Goal: Task Accomplishment & Management: Use online tool/utility

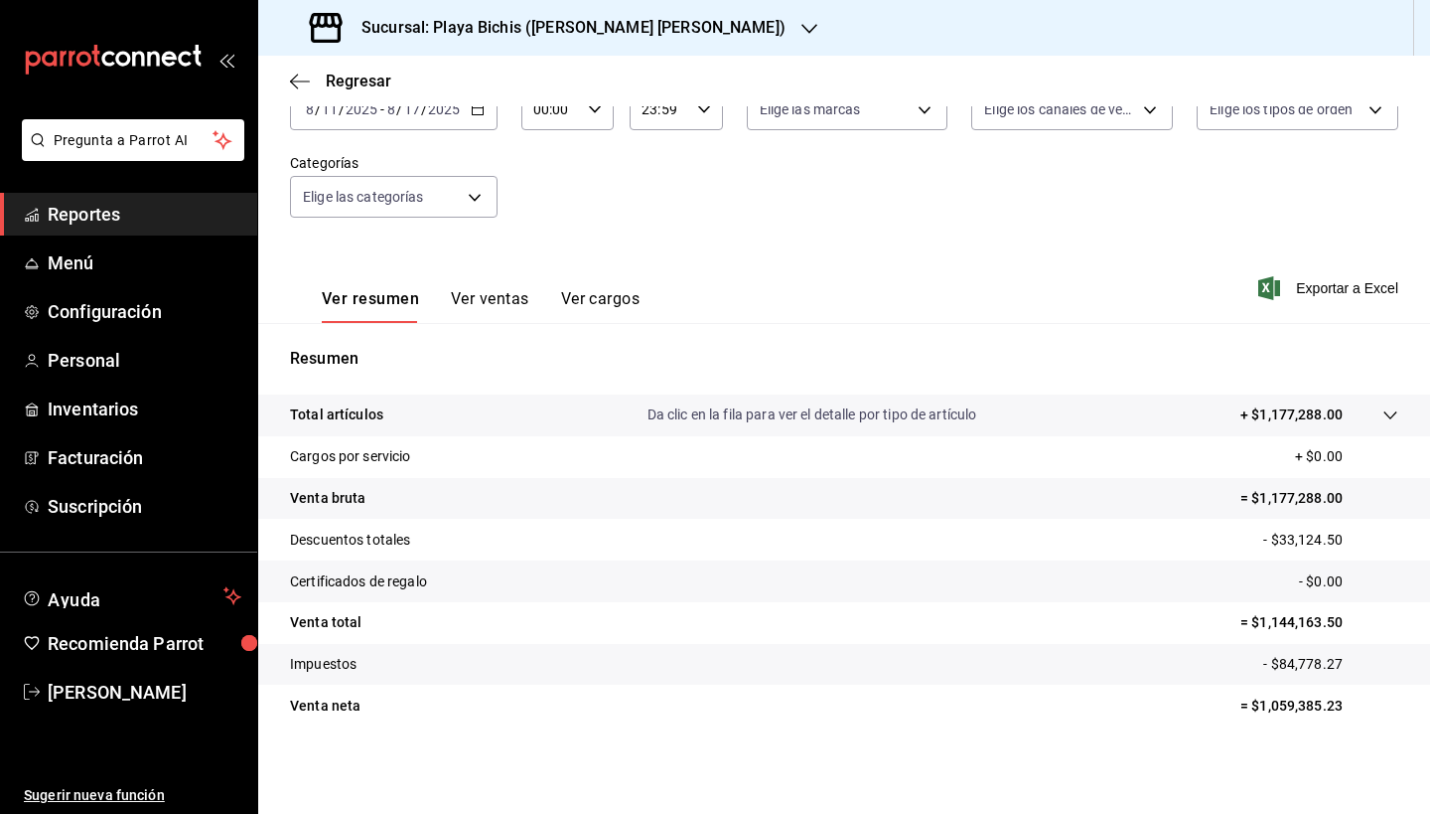
scroll to position [138, 0]
click at [292, 87] on icon "button" at bounding box center [300, 82] width 20 height 18
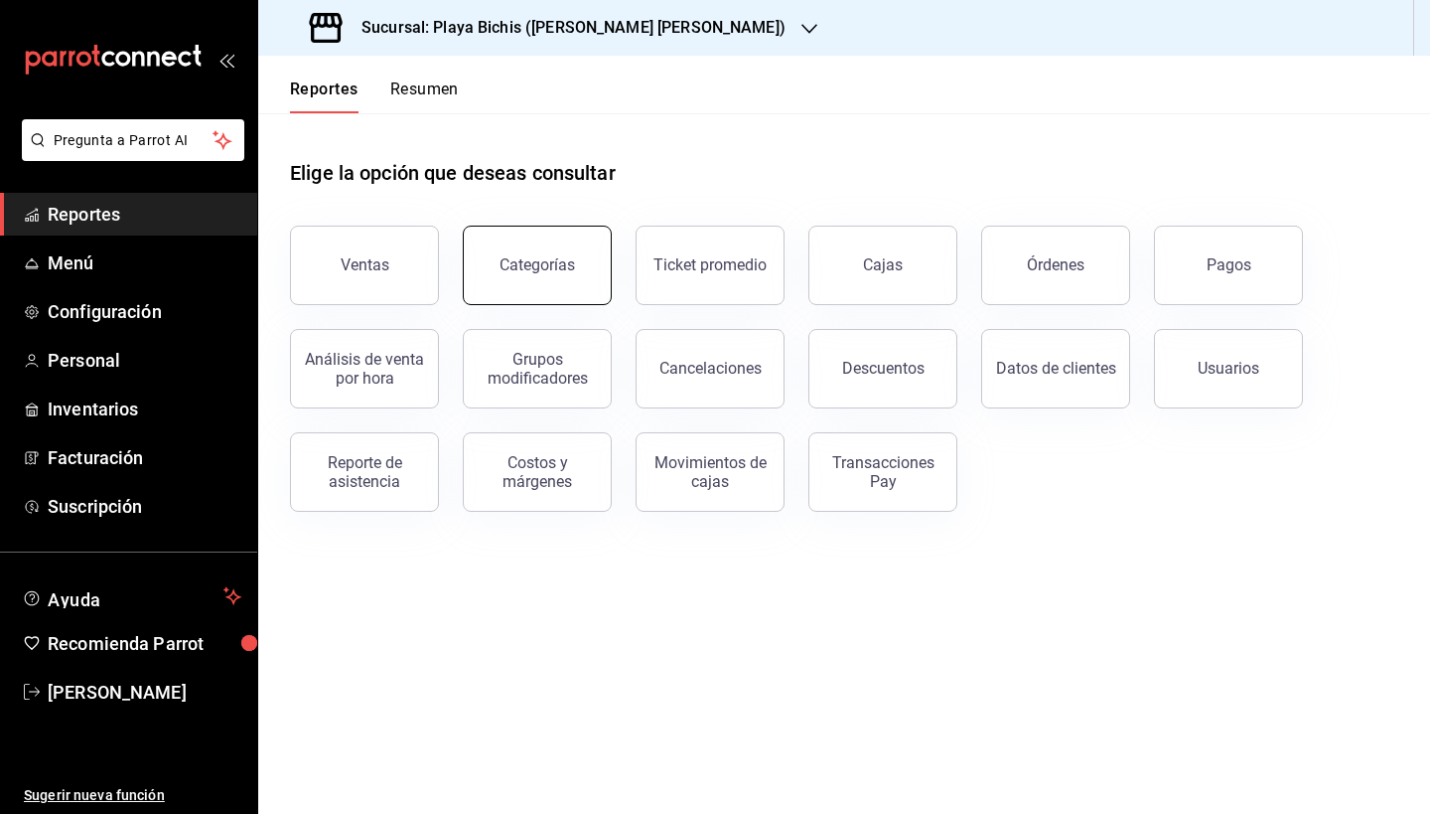
click at [556, 274] on button "Categorías" at bounding box center [537, 265] width 149 height 79
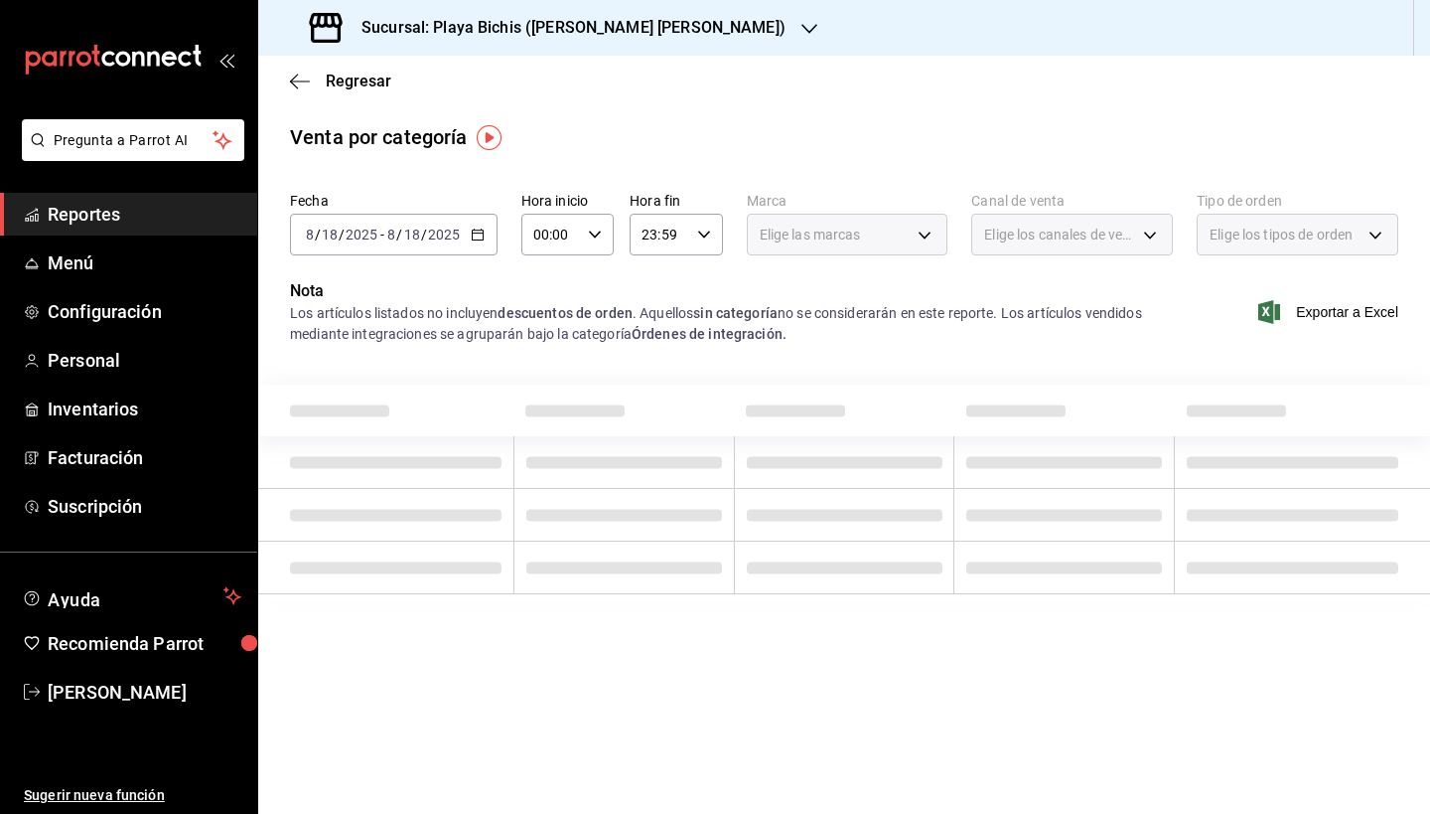
click at [827, 225] on span "Elige las marcas" at bounding box center [810, 235] width 101 height 20
click at [473, 227] on icon "button" at bounding box center [478, 234] width 14 height 14
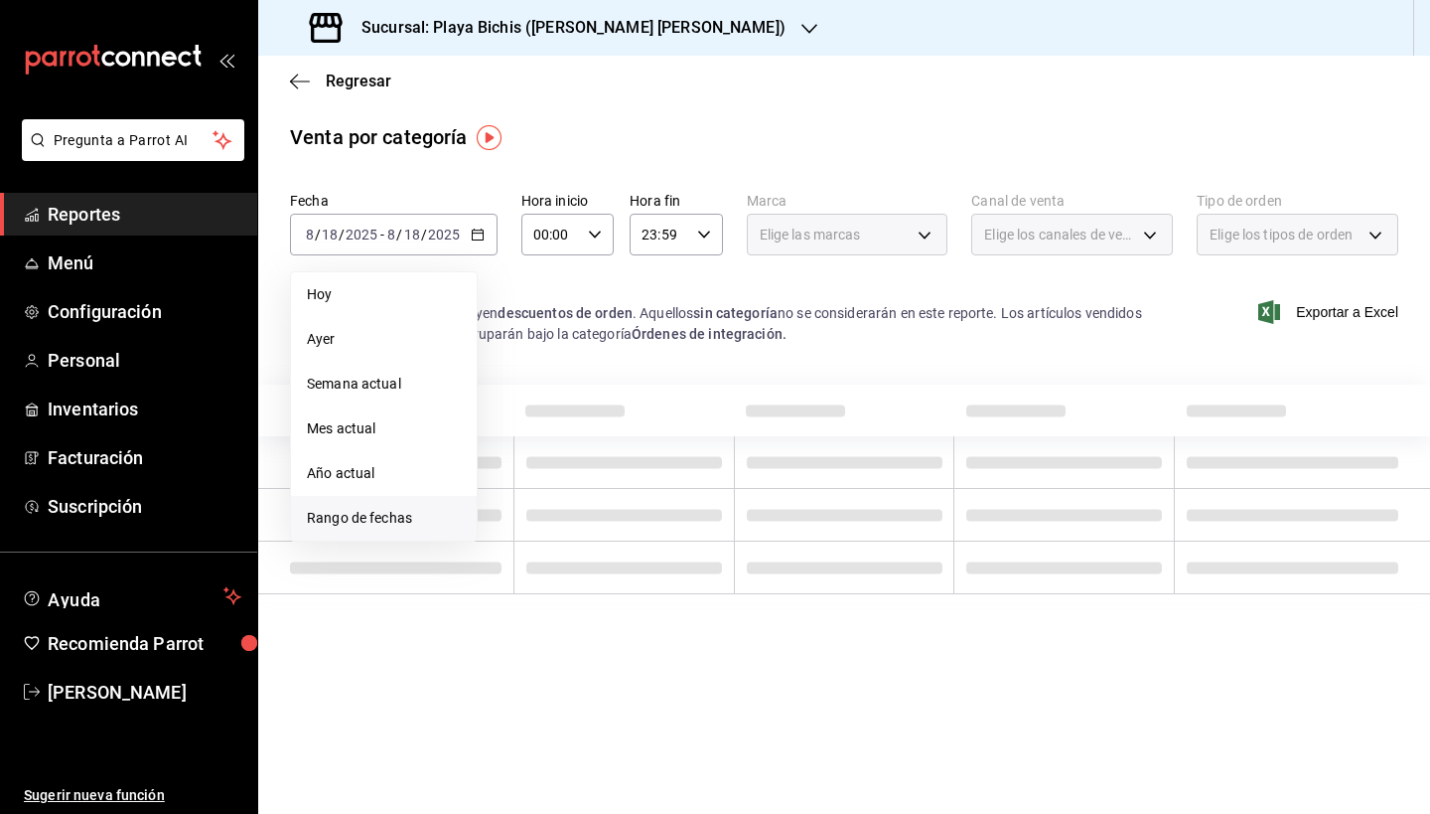
click at [411, 514] on span "Rango de fechas" at bounding box center [384, 518] width 154 height 21
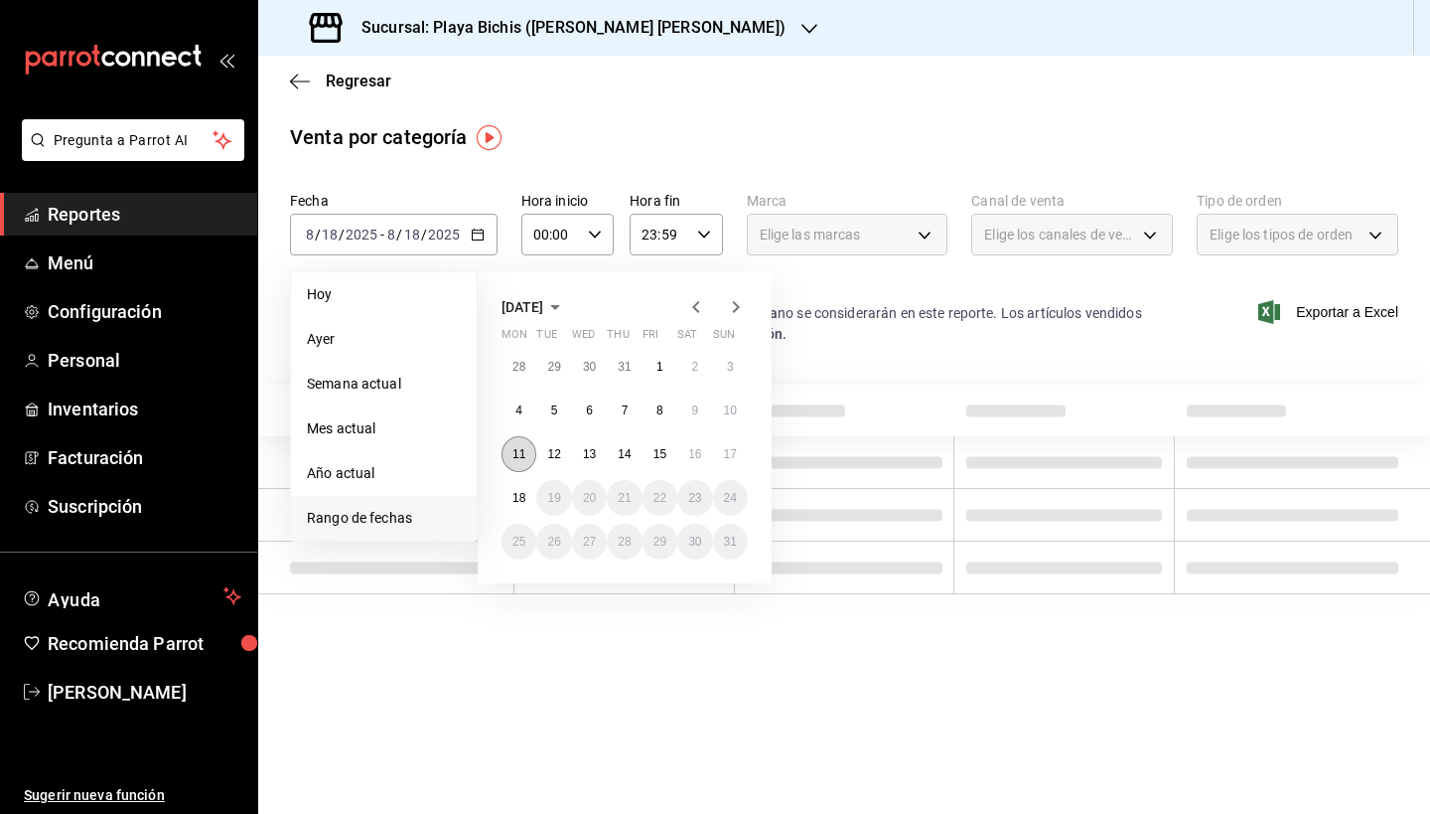
click at [523, 454] on abbr "11" at bounding box center [519, 454] width 13 height 14
click at [727, 447] on abbr "17" at bounding box center [730, 454] width 13 height 14
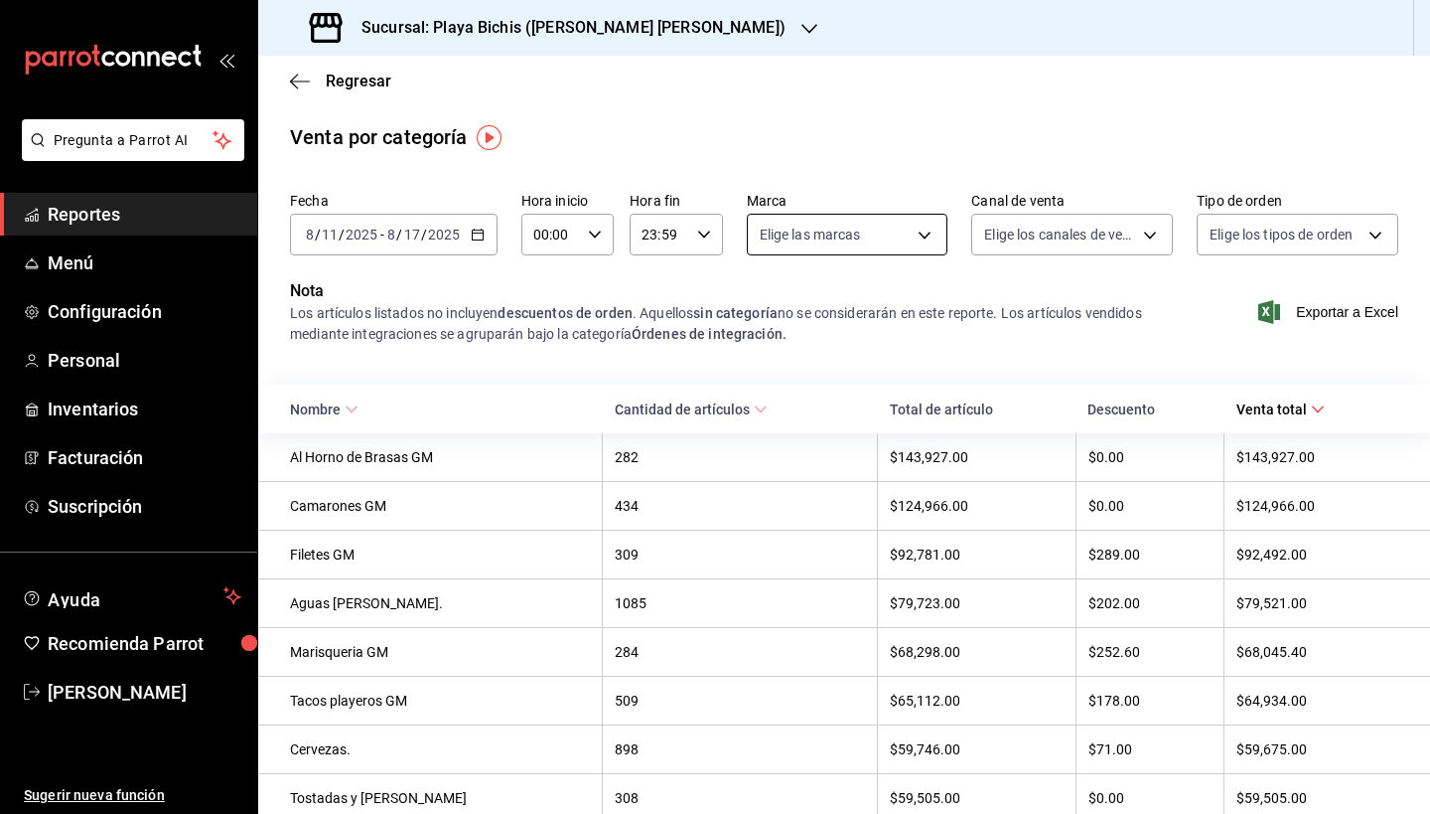
click at [898, 233] on body "Pregunta a Parrot AI Reportes Menú Configuración Personal Inventarios Facturaci…" at bounding box center [715, 407] width 1430 height 814
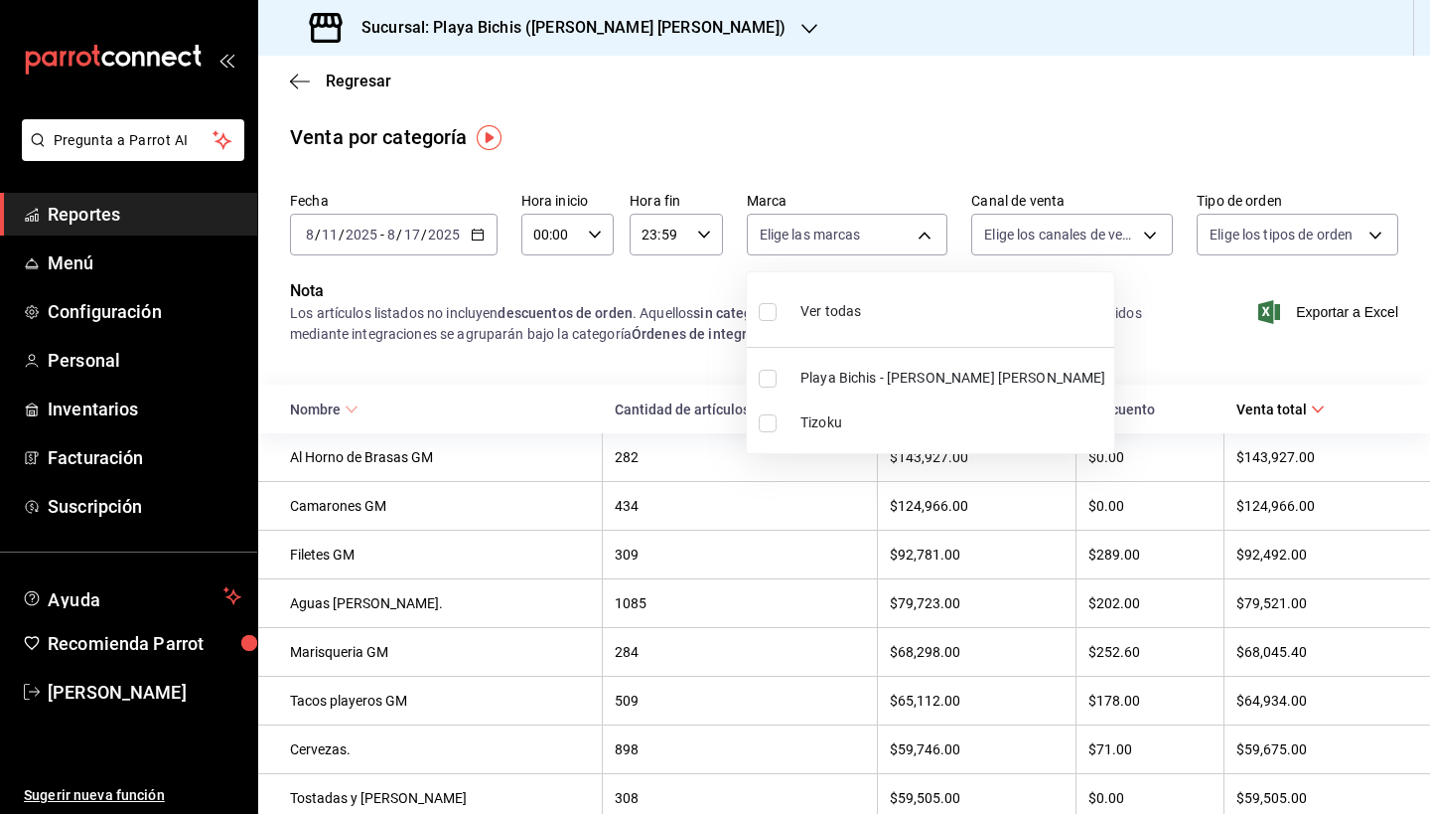
click at [769, 426] on input "checkbox" at bounding box center [768, 423] width 18 height 18
checkbox input "true"
type input "fbc14f8a-a0c0-448e-9dac-7011cab8a3fb"
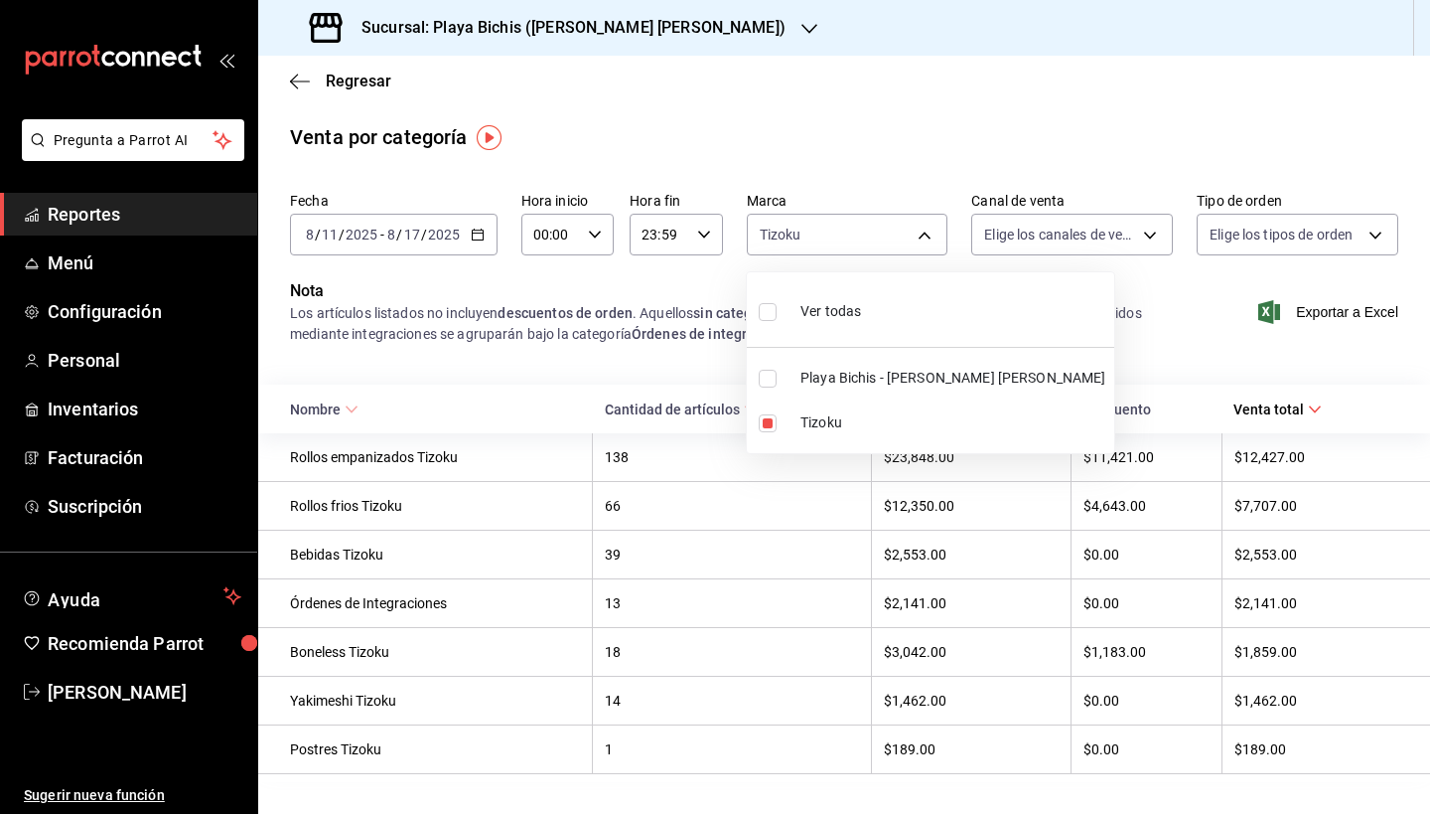
click at [577, 371] on div at bounding box center [715, 407] width 1430 height 814
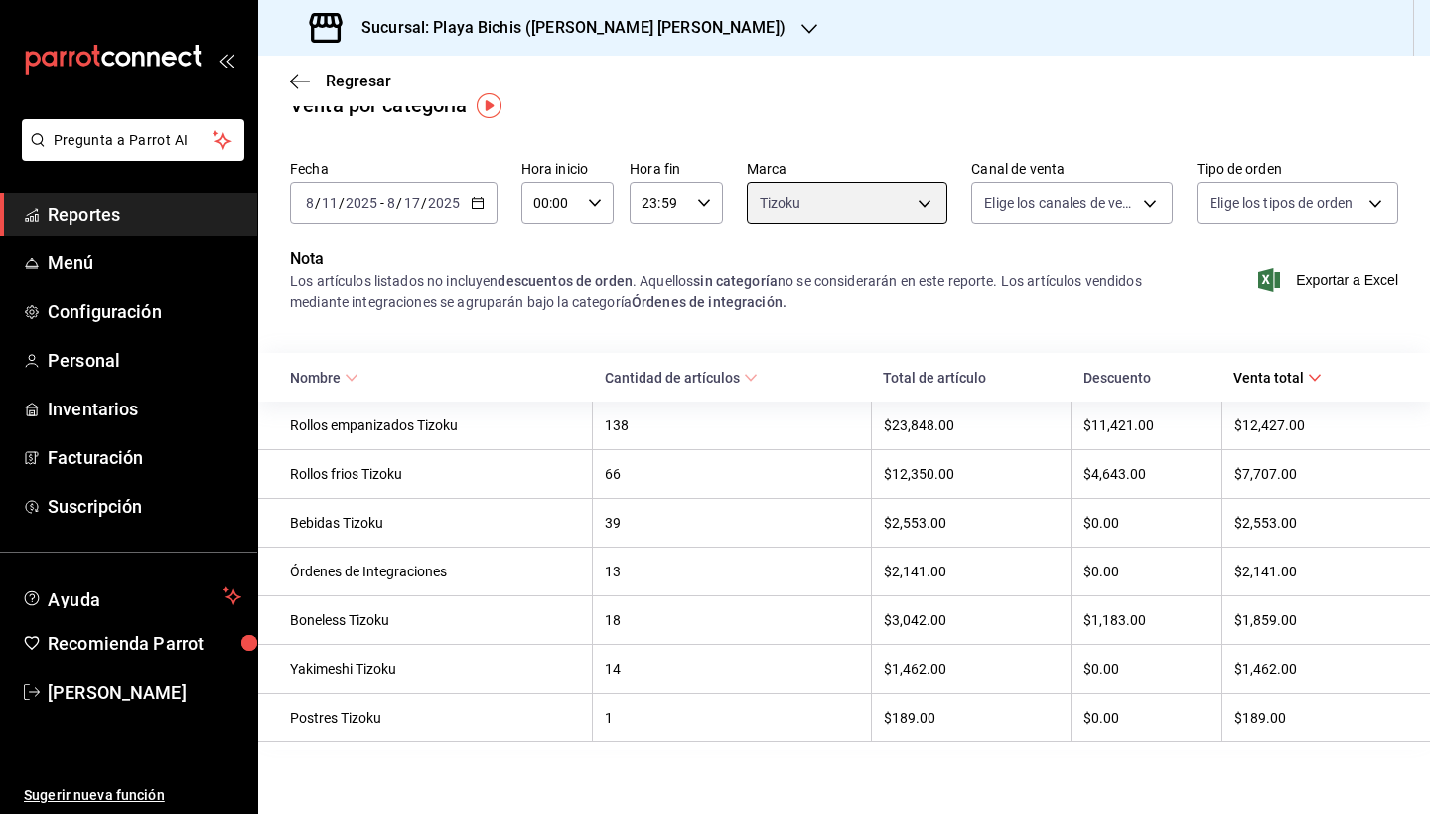
scroll to position [32, 0]
